Goal: Task Accomplishment & Management: Manage account settings

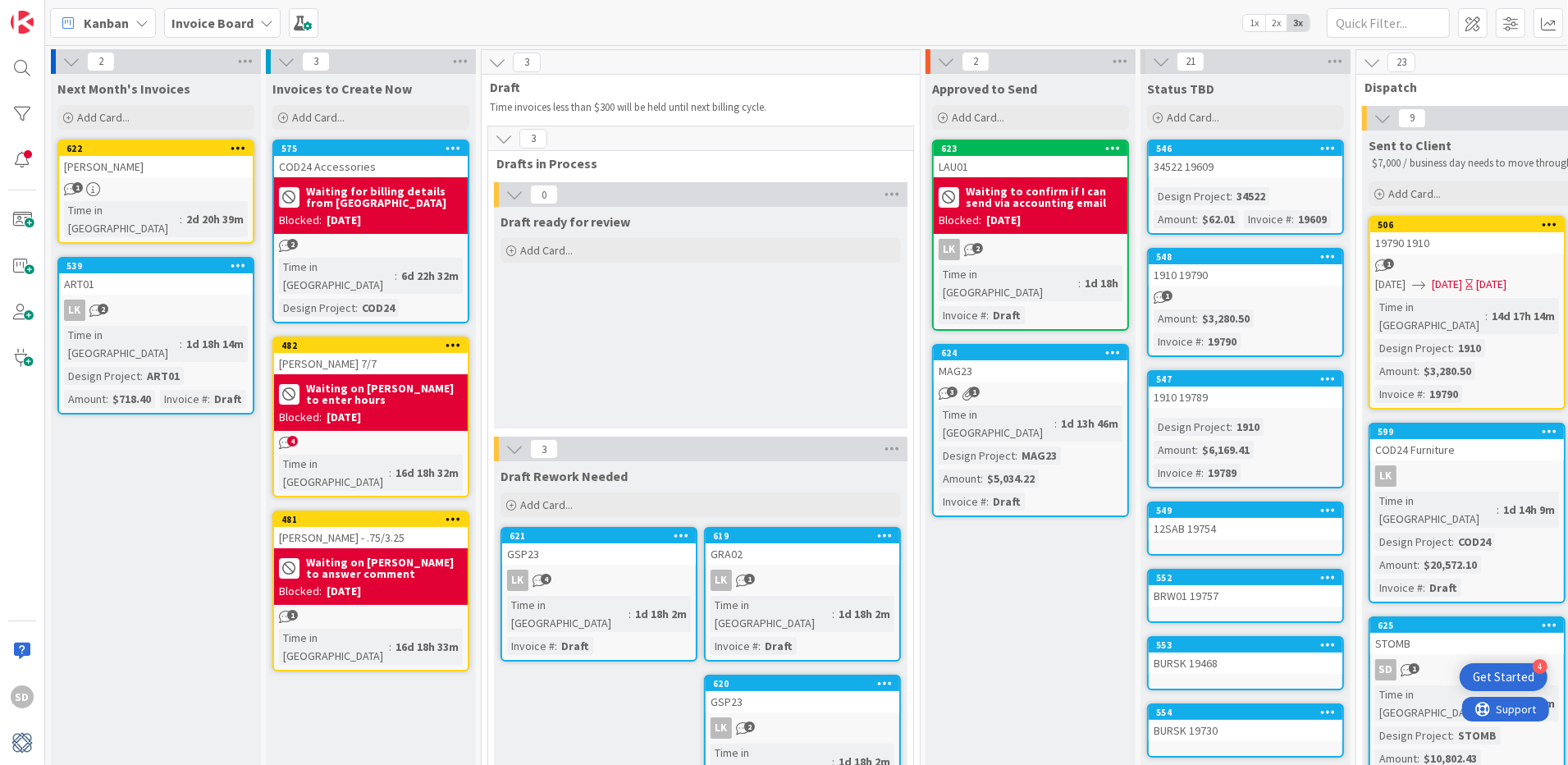
click at [1046, 241] on div "LK 2" at bounding box center [1030, 249] width 193 height 21
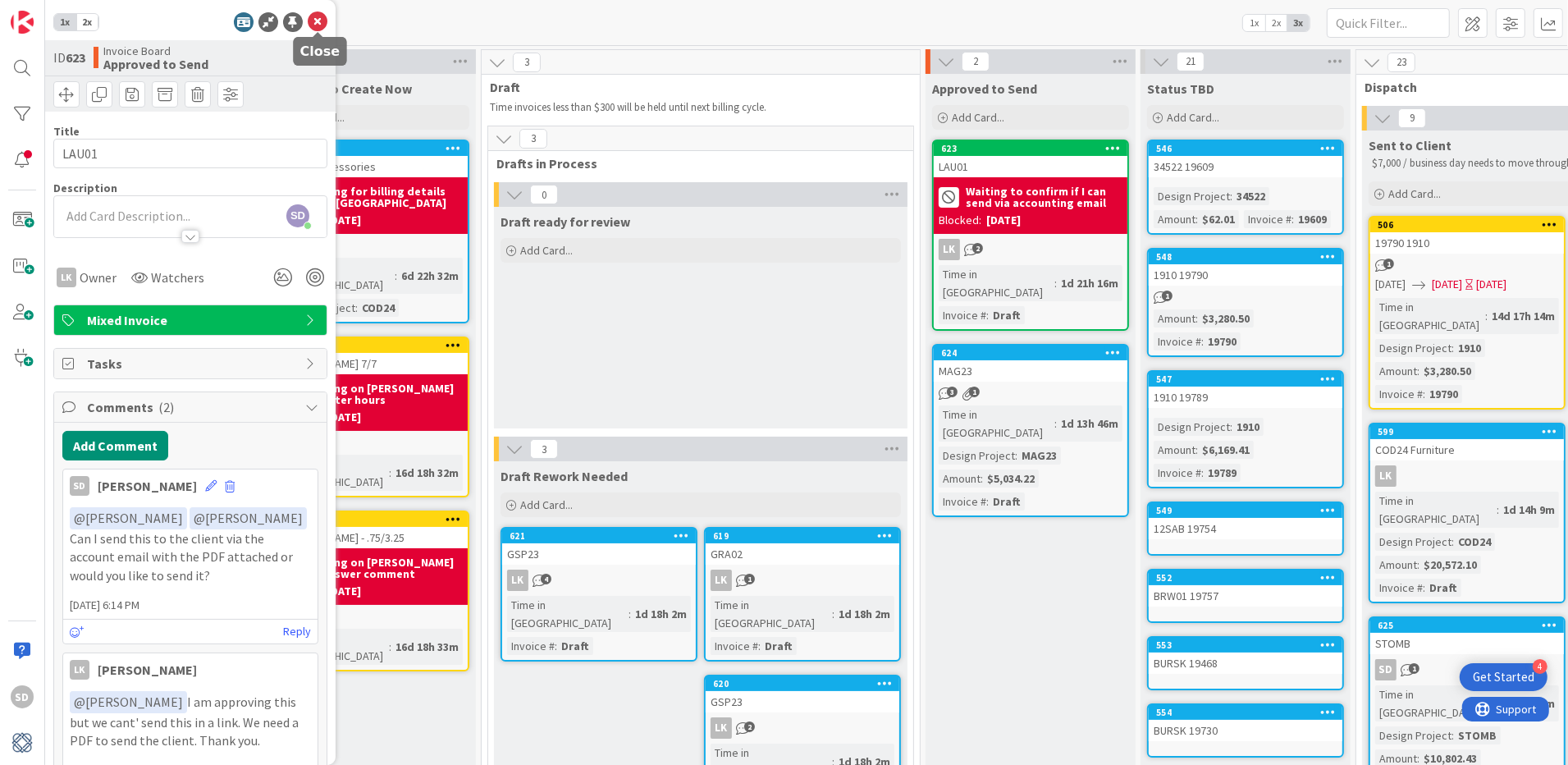
click at [311, 23] on icon at bounding box center [318, 22] width 20 height 20
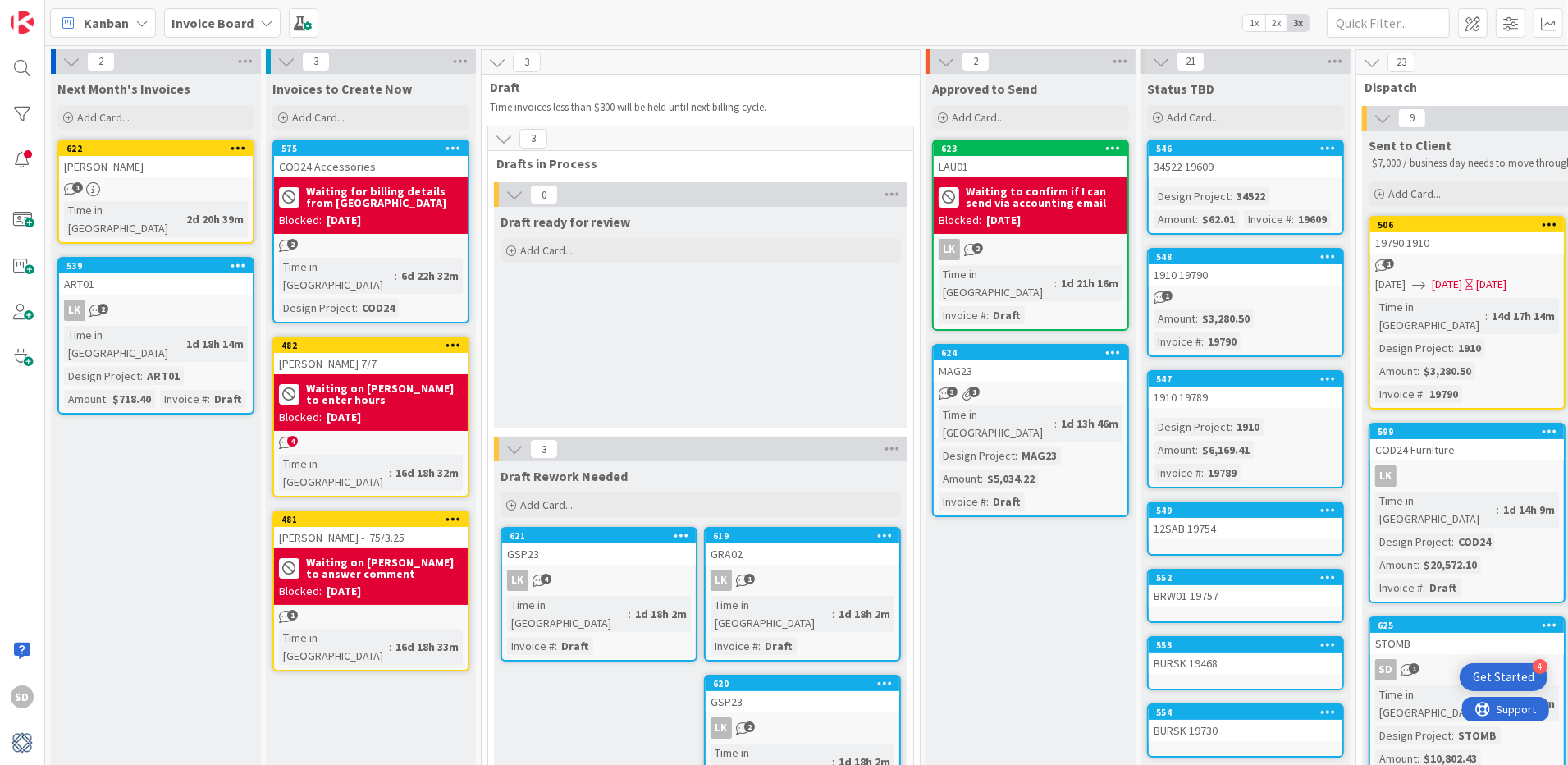
click at [990, 362] on div "624 MAG23 3 1 Time in Column : 1d 13h 46m Design Project : MAG23 Amount : $5,03…" at bounding box center [1030, 430] width 197 height 173
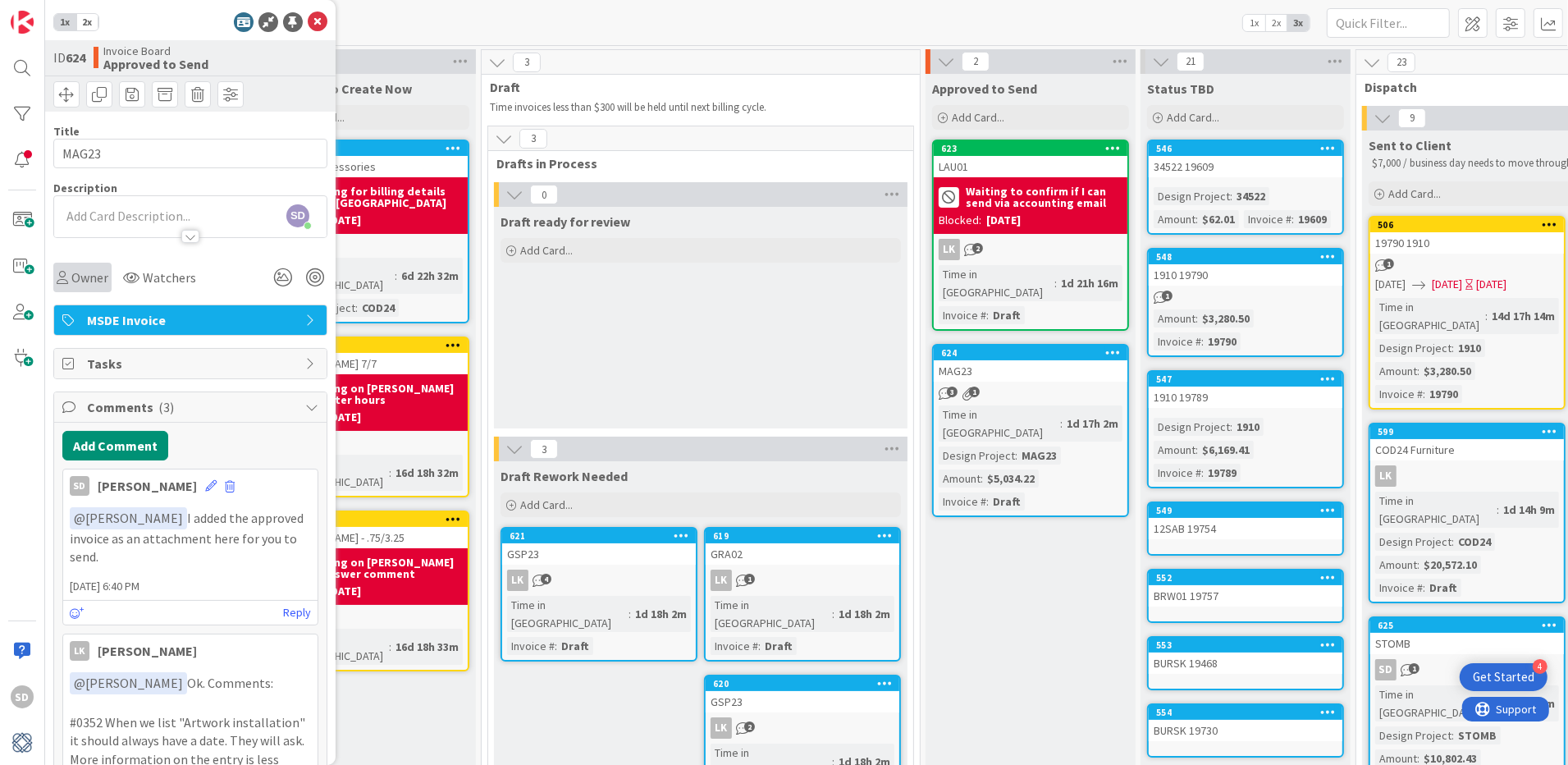
click at [77, 279] on span "Owner" at bounding box center [90, 277] width 37 height 20
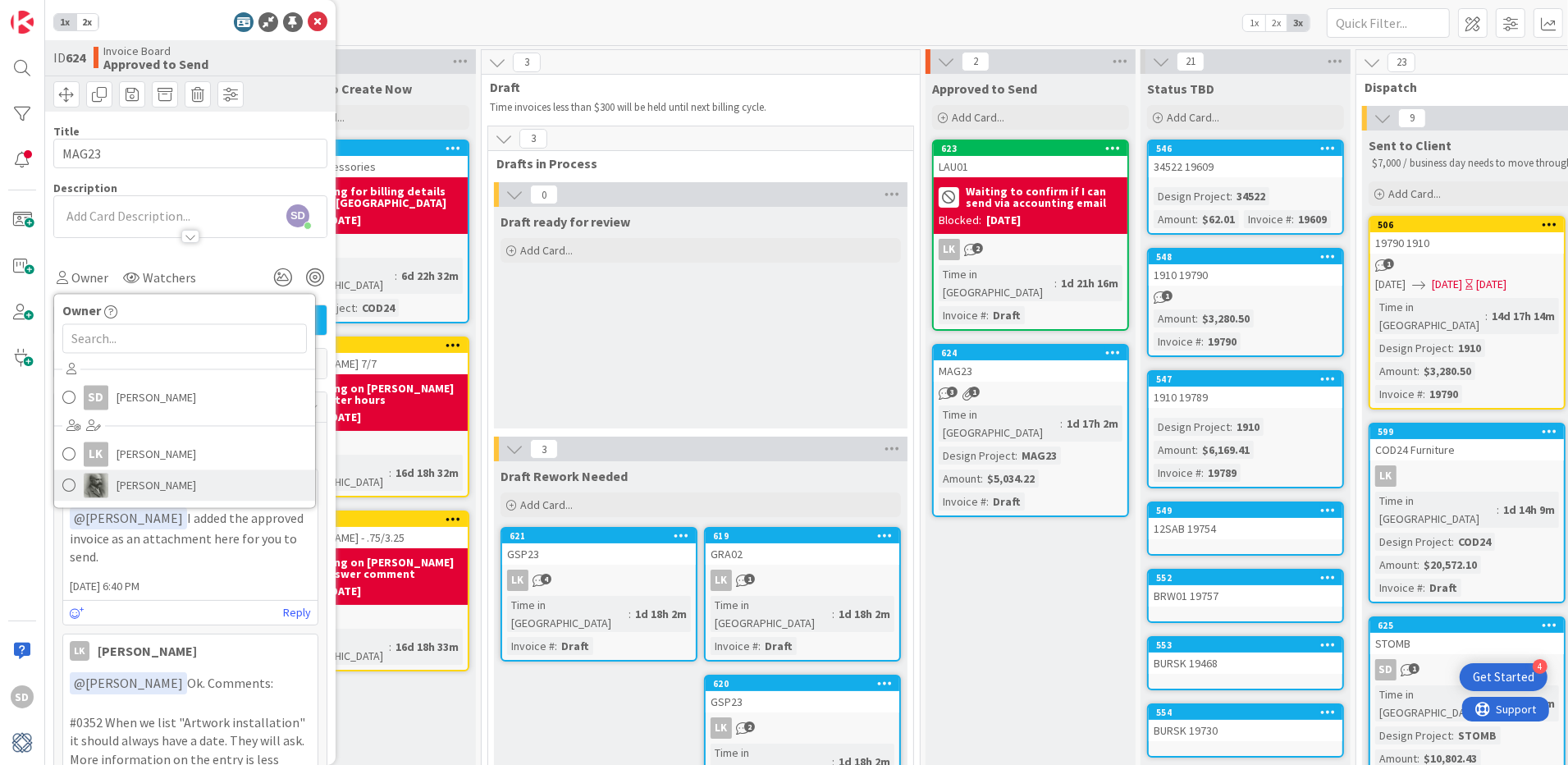
click at [68, 484] on span at bounding box center [68, 485] width 13 height 25
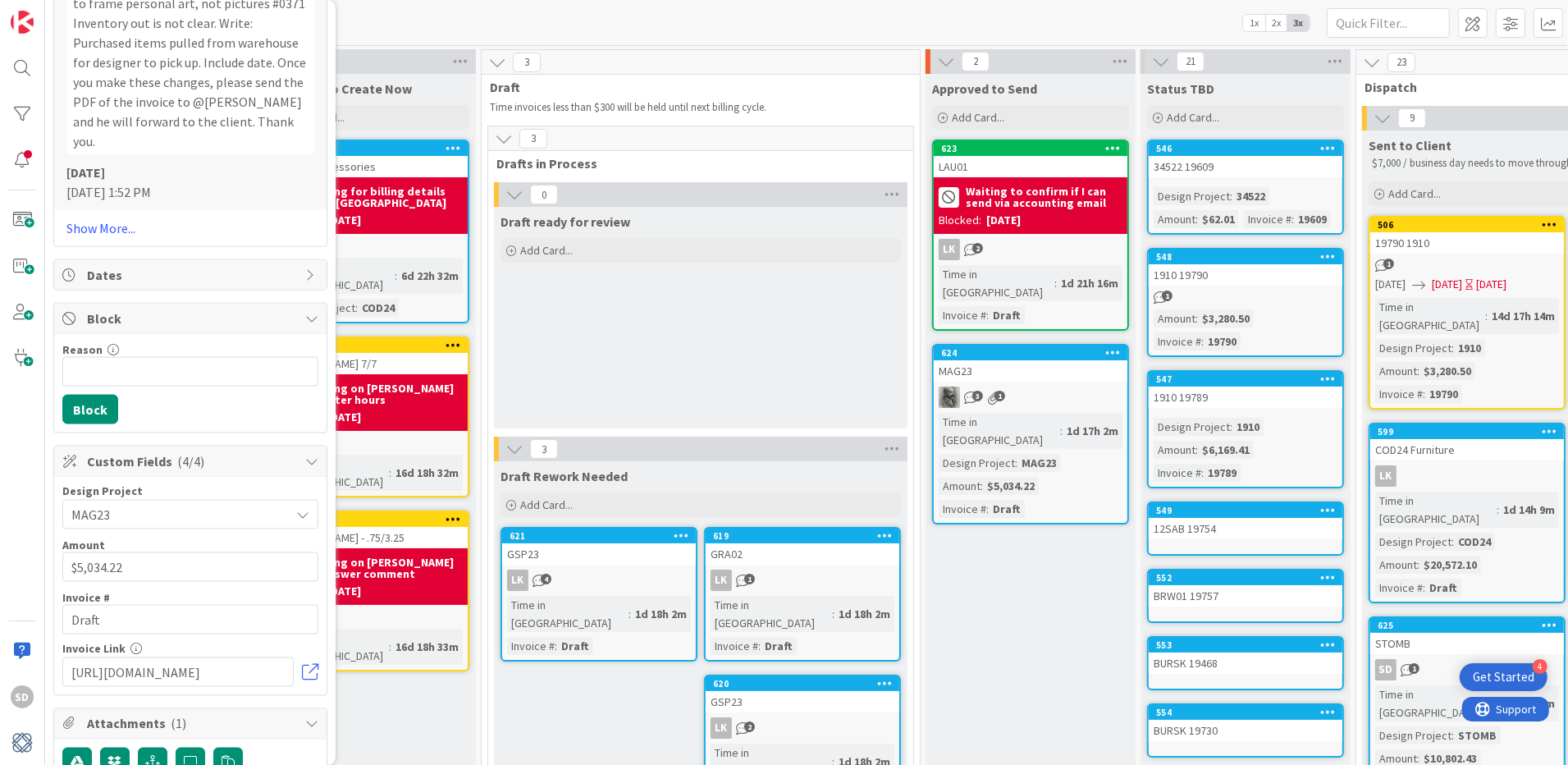
scroll to position [2447, 0]
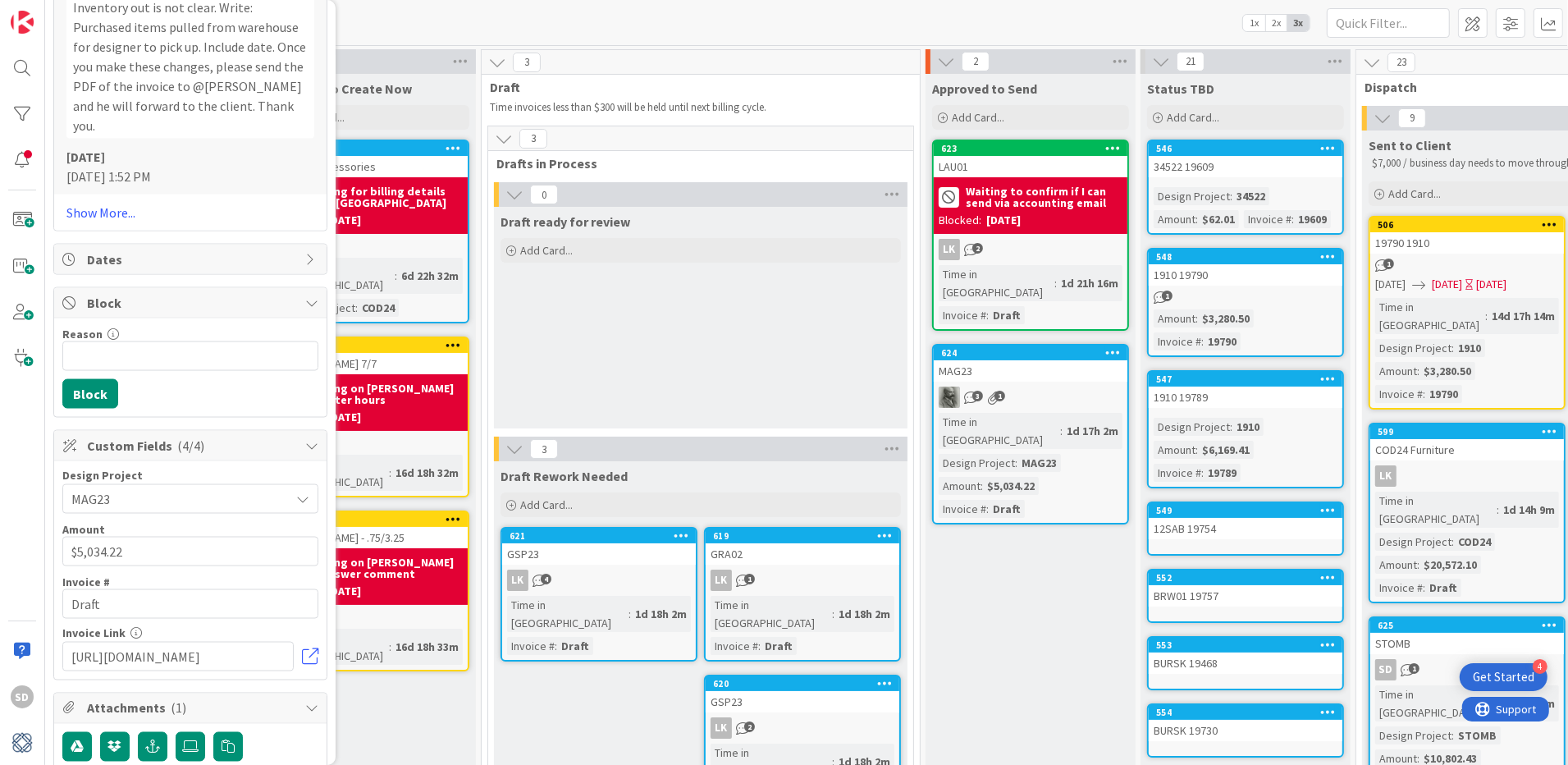
click at [156, 293] on span "Block" at bounding box center [192, 303] width 210 height 20
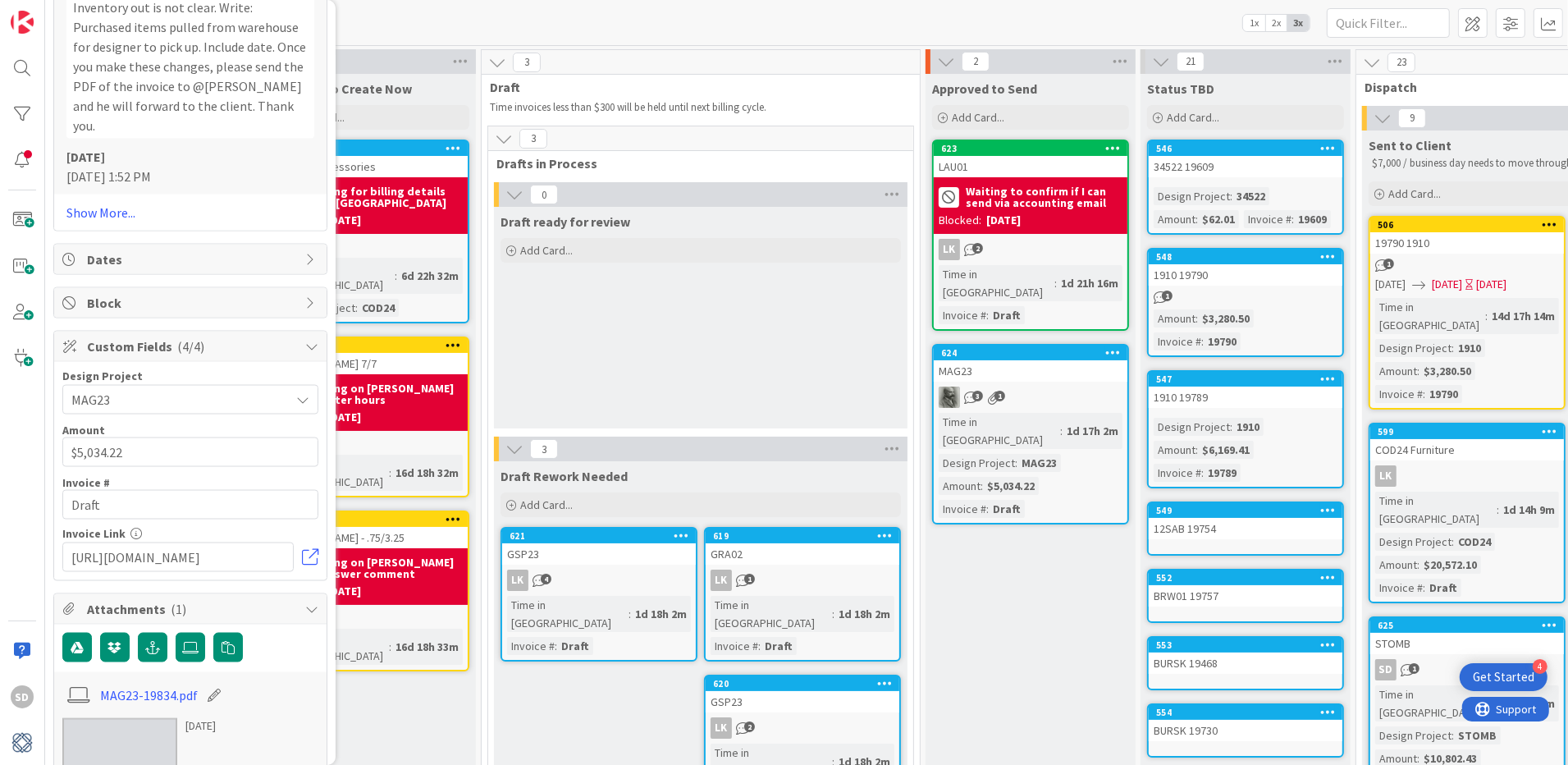
click at [156, 293] on span "Block" at bounding box center [192, 303] width 210 height 20
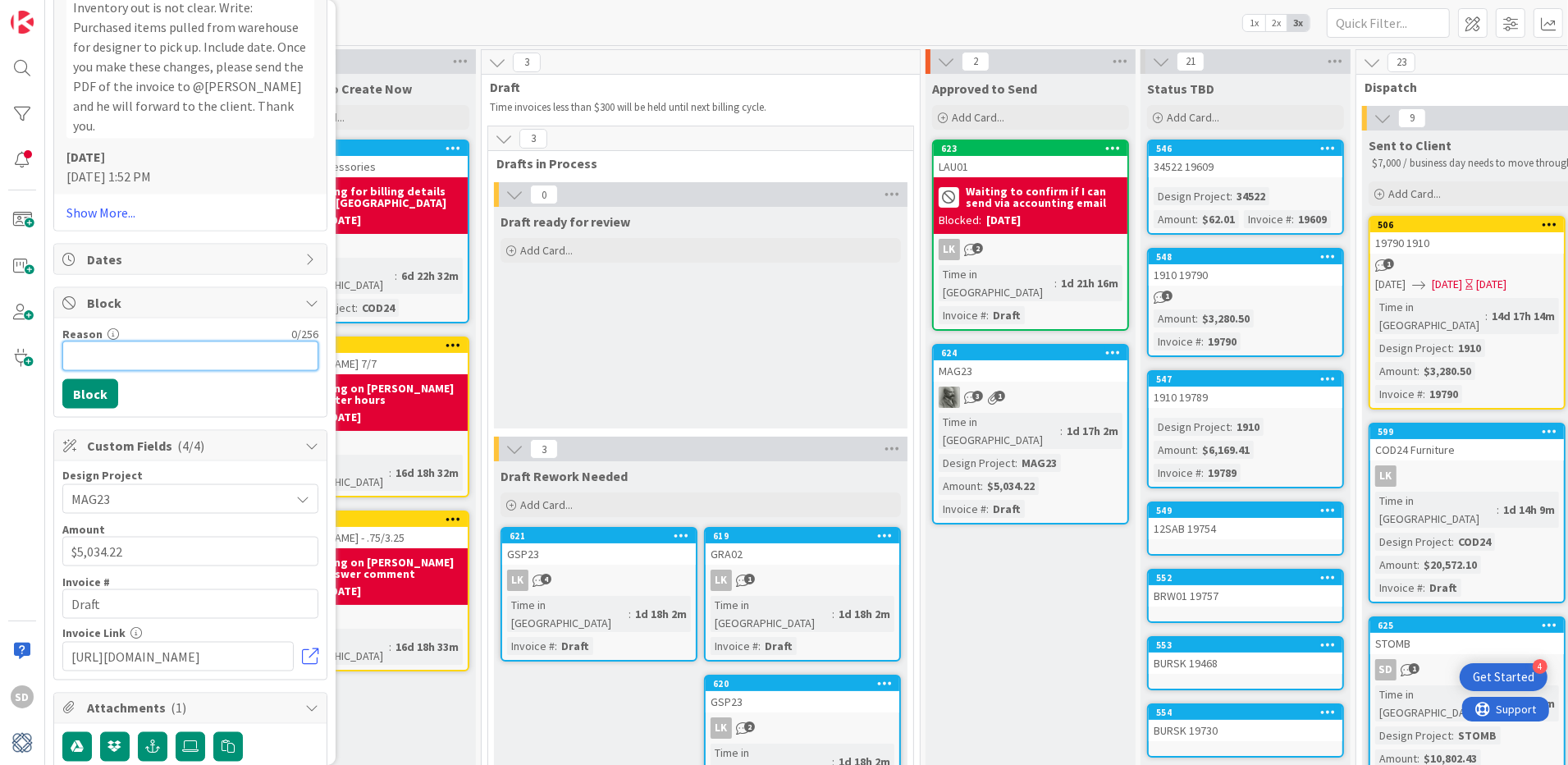
click at [147, 342] on input "Reason" at bounding box center [190, 356] width 256 height 29
type input "Per [PERSON_NAME] needs to send as PDF to client"
click at [100, 379] on button "Block" at bounding box center [90, 393] width 56 height 29
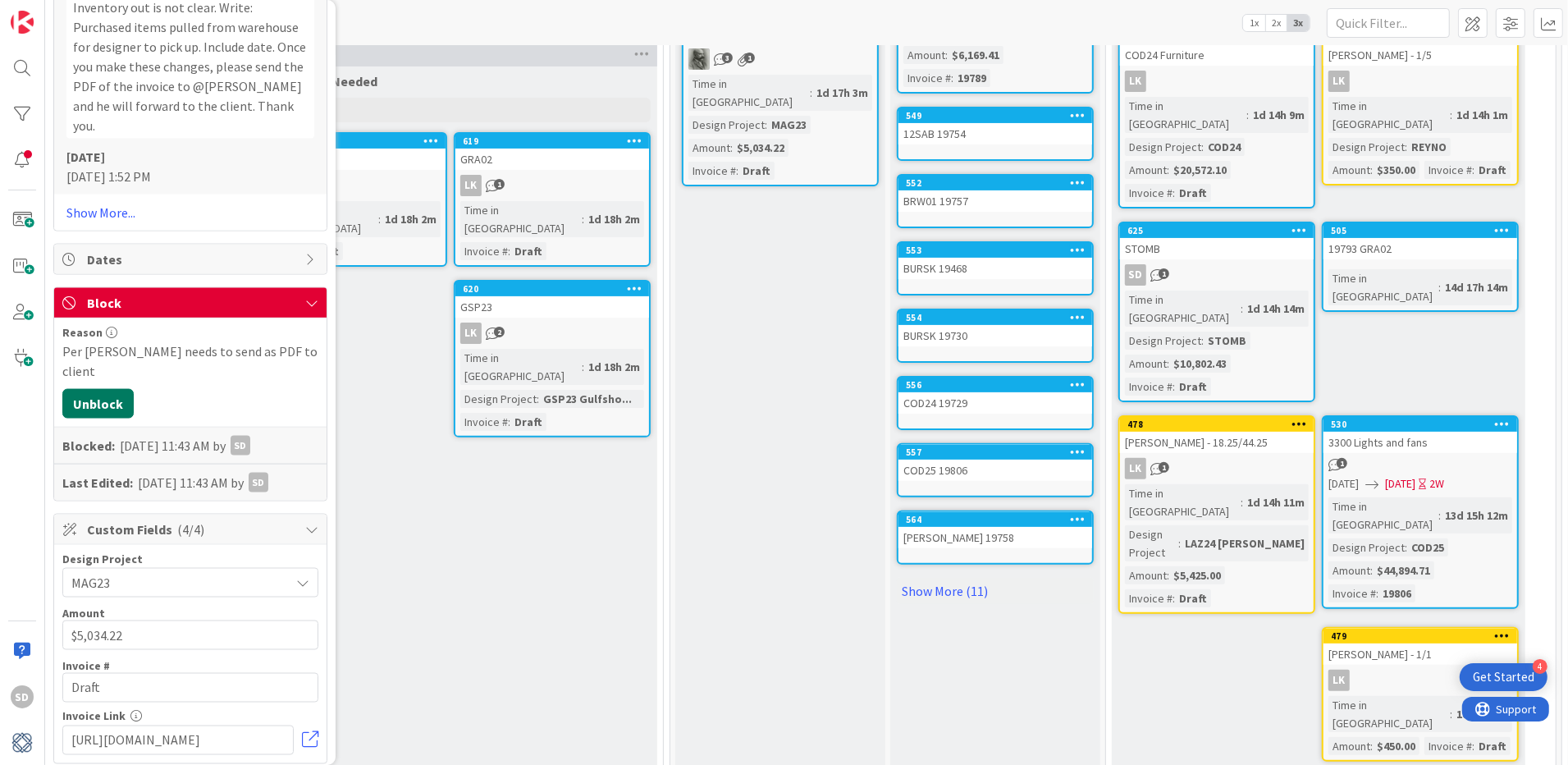
scroll to position [415, 250]
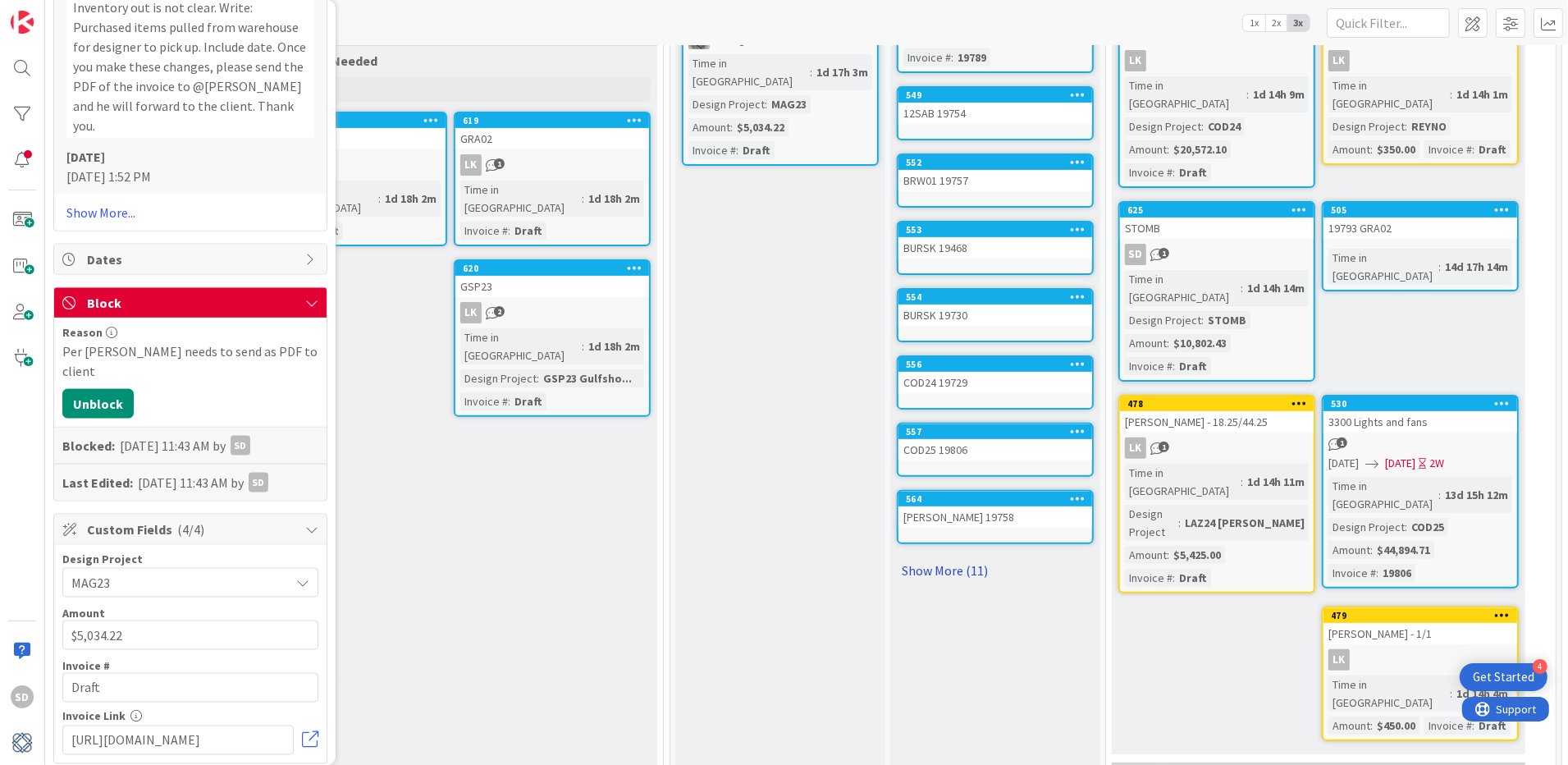
click at [955, 562] on link "Show More (11)" at bounding box center [996, 571] width 197 height 27
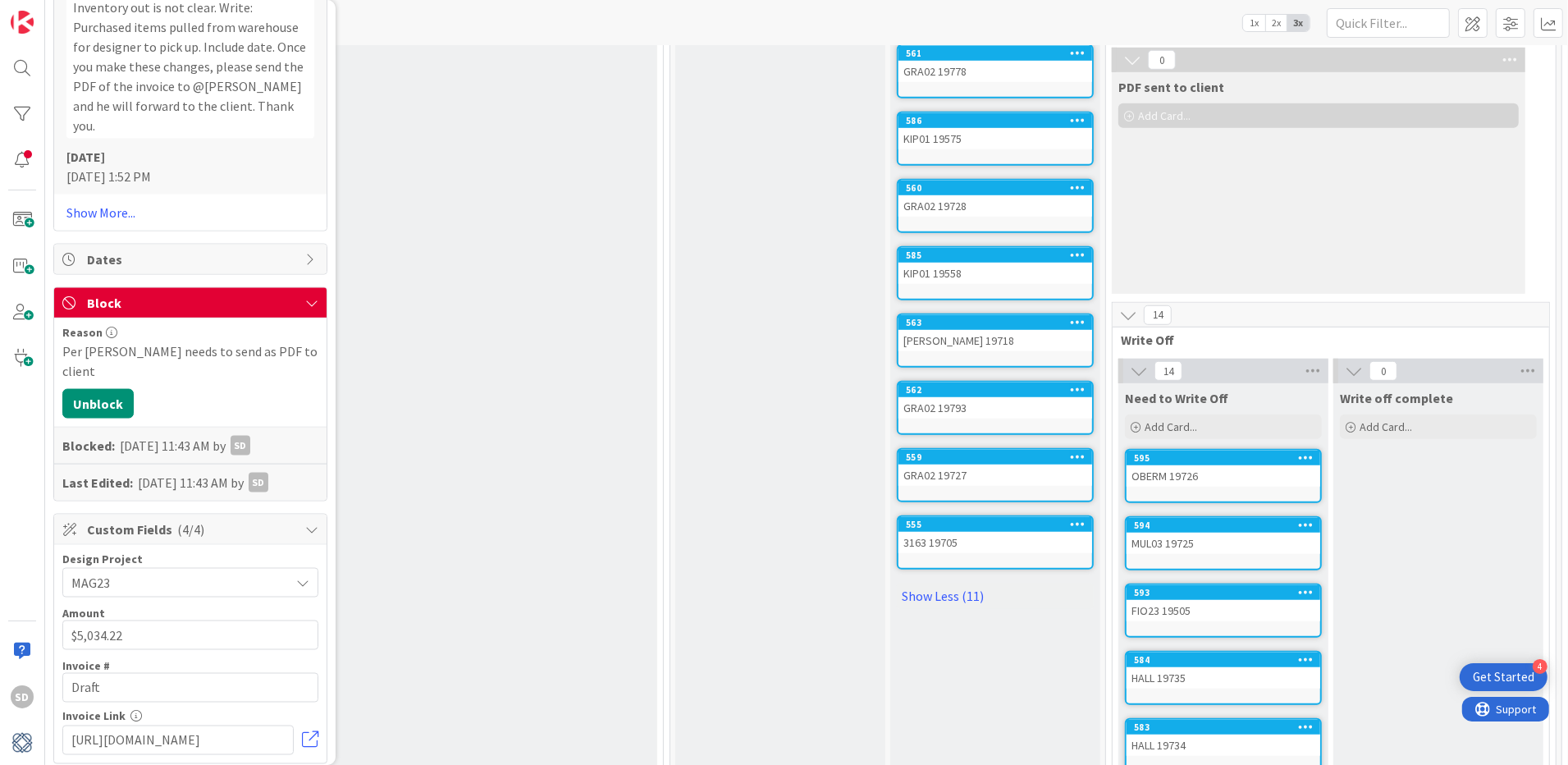
scroll to position [1161, 250]
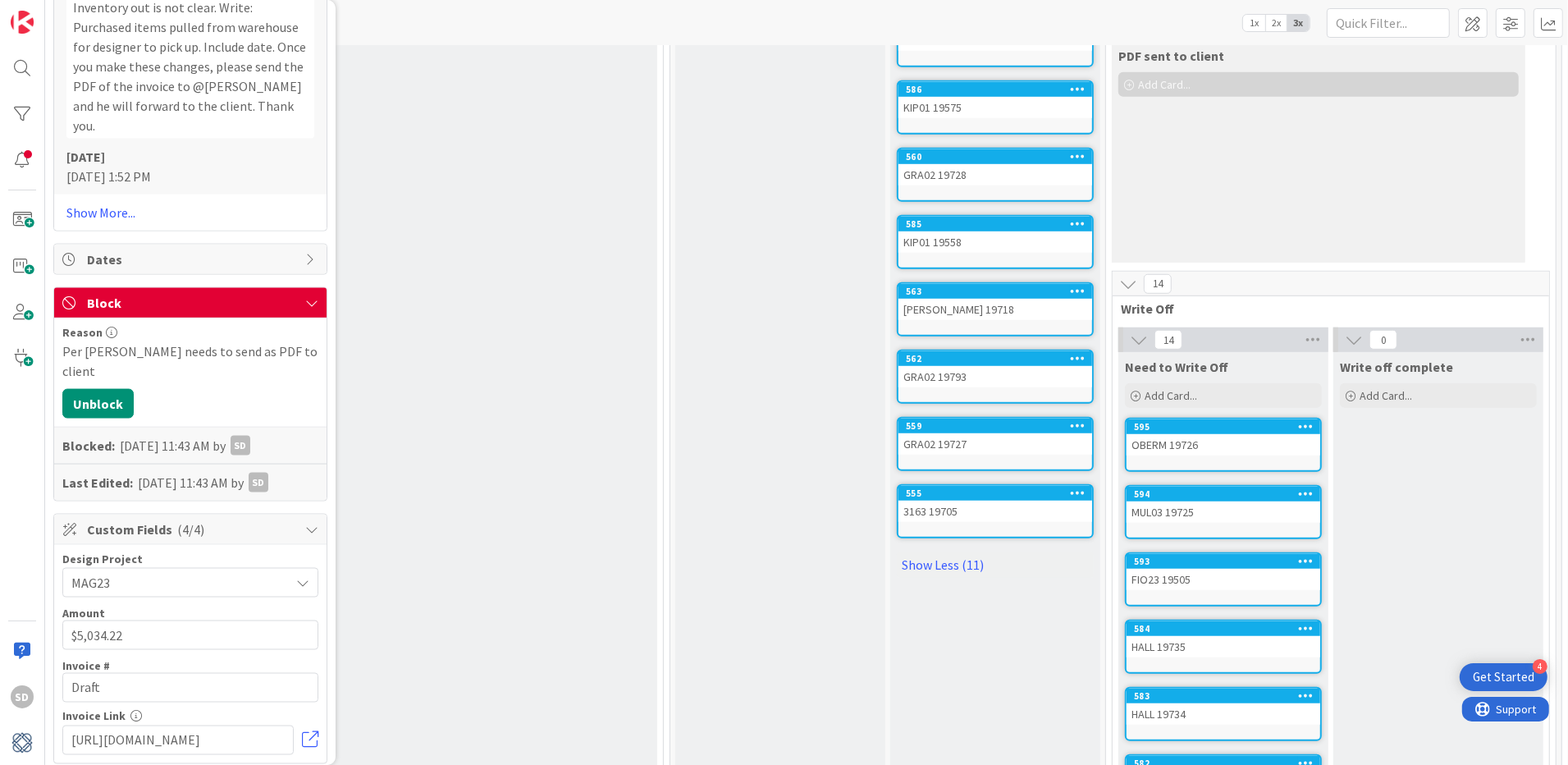
click at [968, 501] on div "3163 19705" at bounding box center [995, 511] width 193 height 21
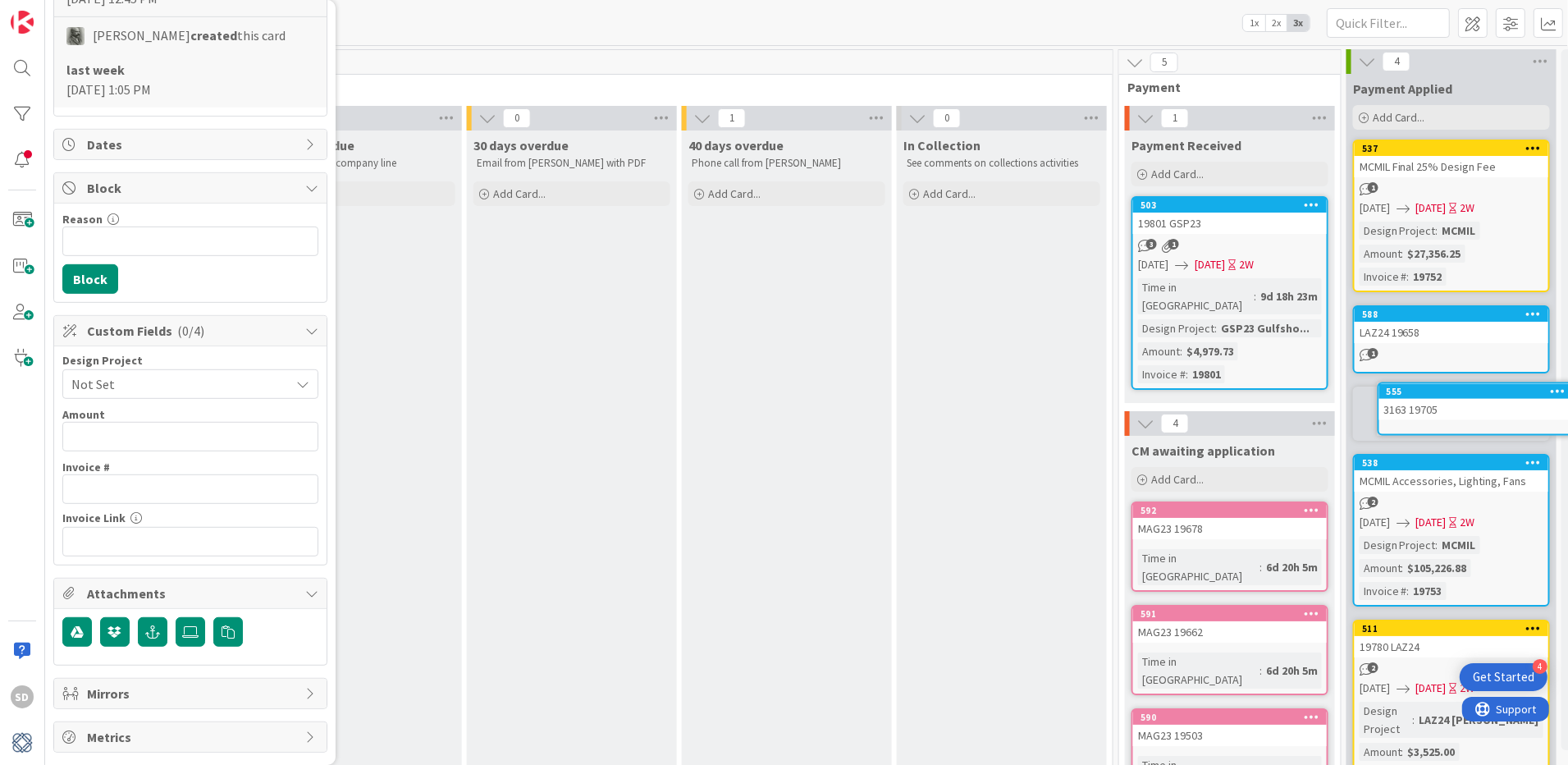
scroll to position [0, 1864]
